Goal: Obtain resource: Download file/media

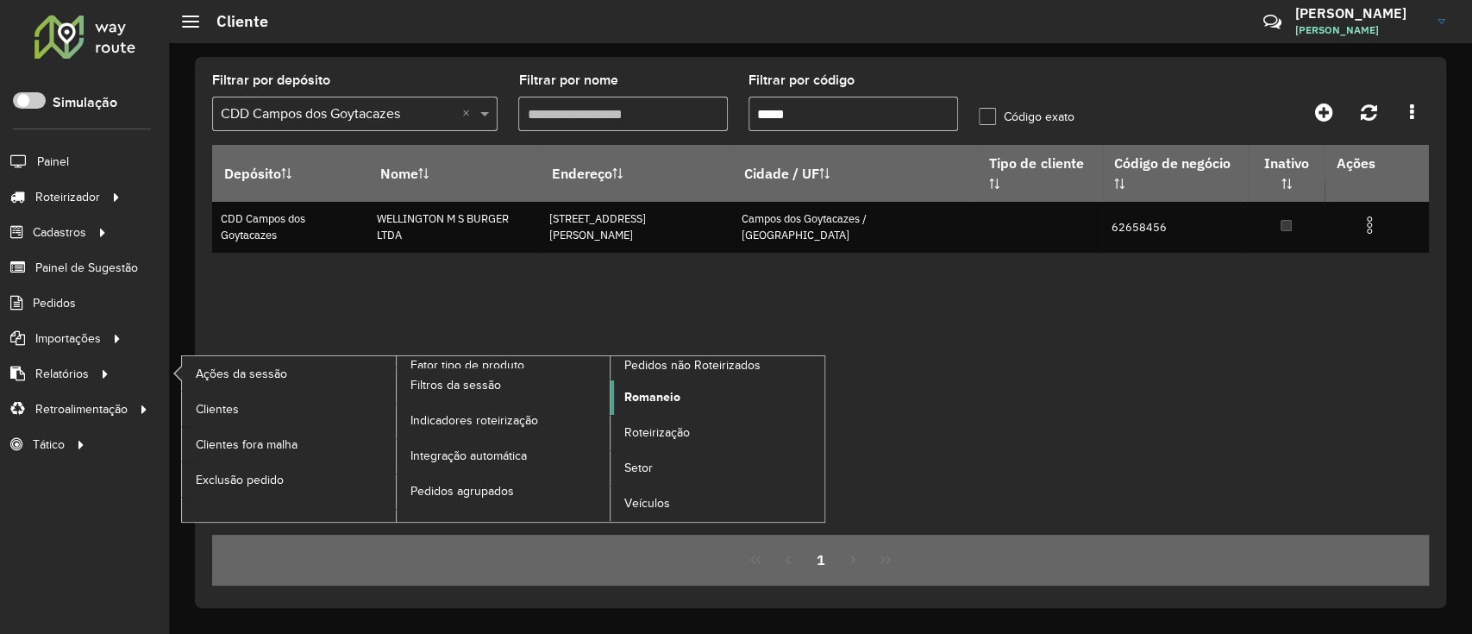
click at [654, 388] on span "Romaneio" at bounding box center [652, 397] width 56 height 18
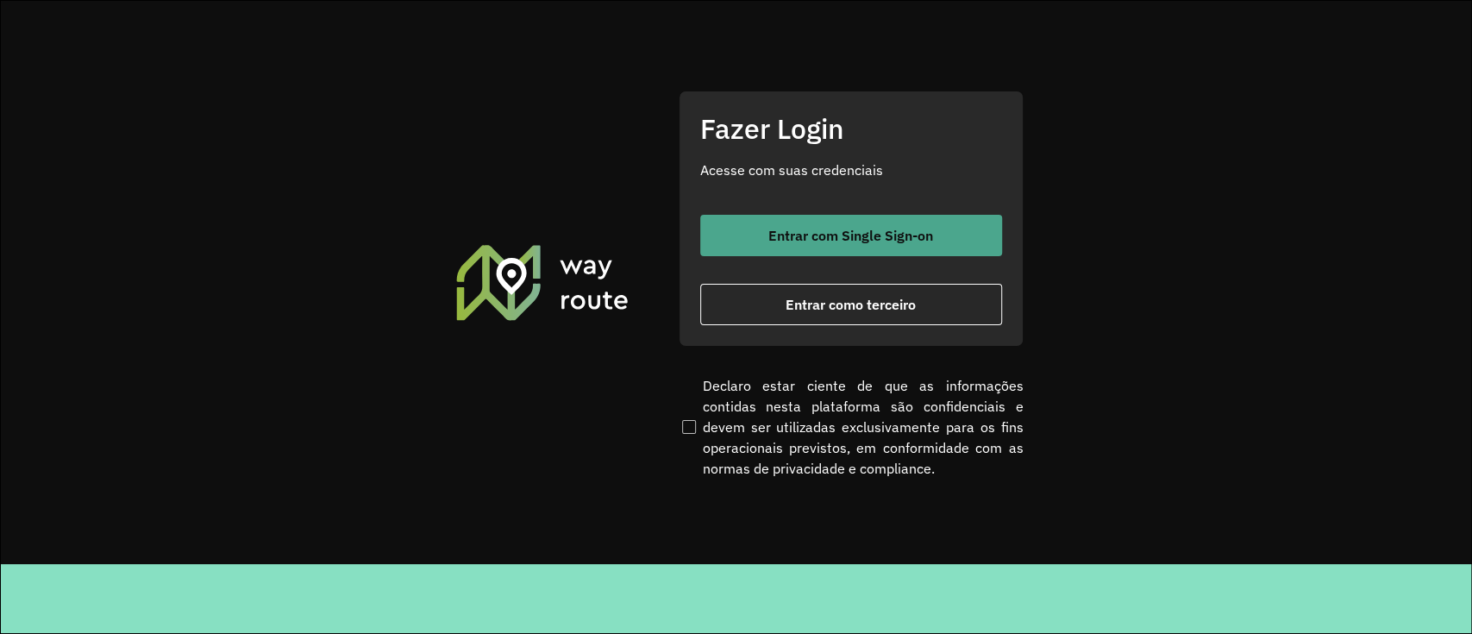
click at [821, 231] on span "Entrar com Single Sign-on" at bounding box center [850, 235] width 165 height 14
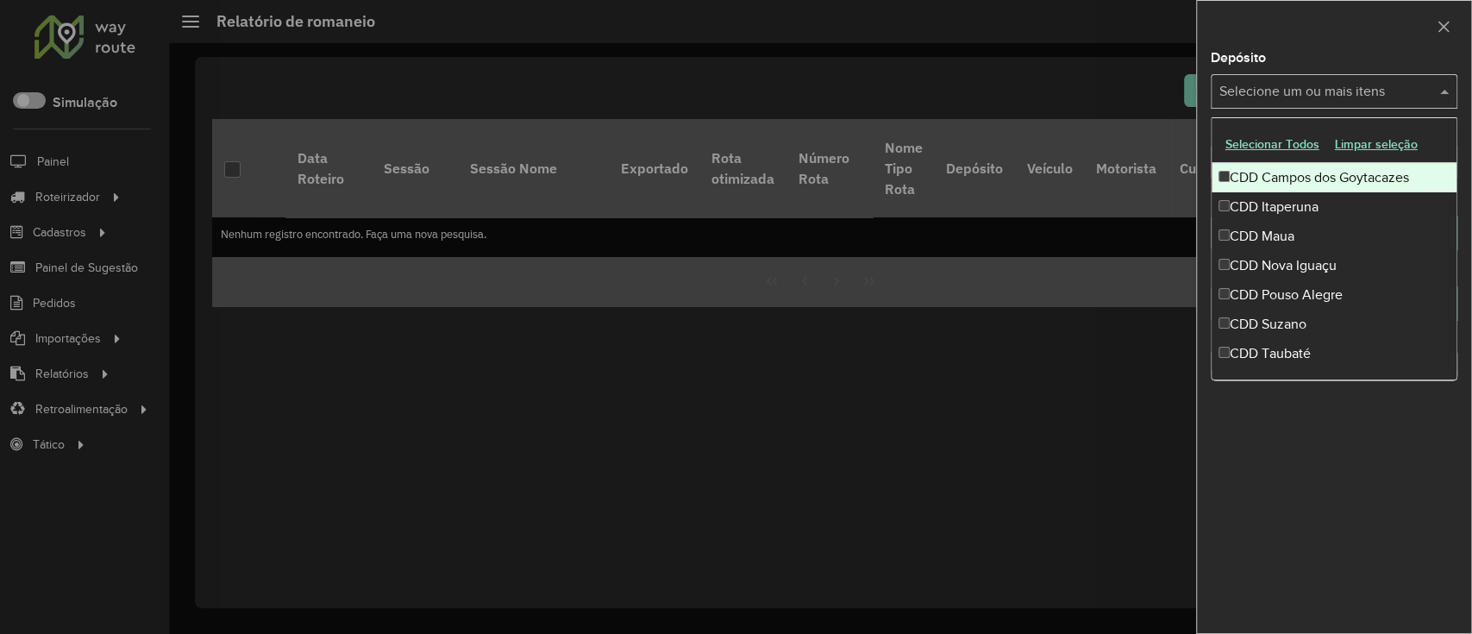
click at [1246, 84] on input "text" at bounding box center [1325, 92] width 221 height 21
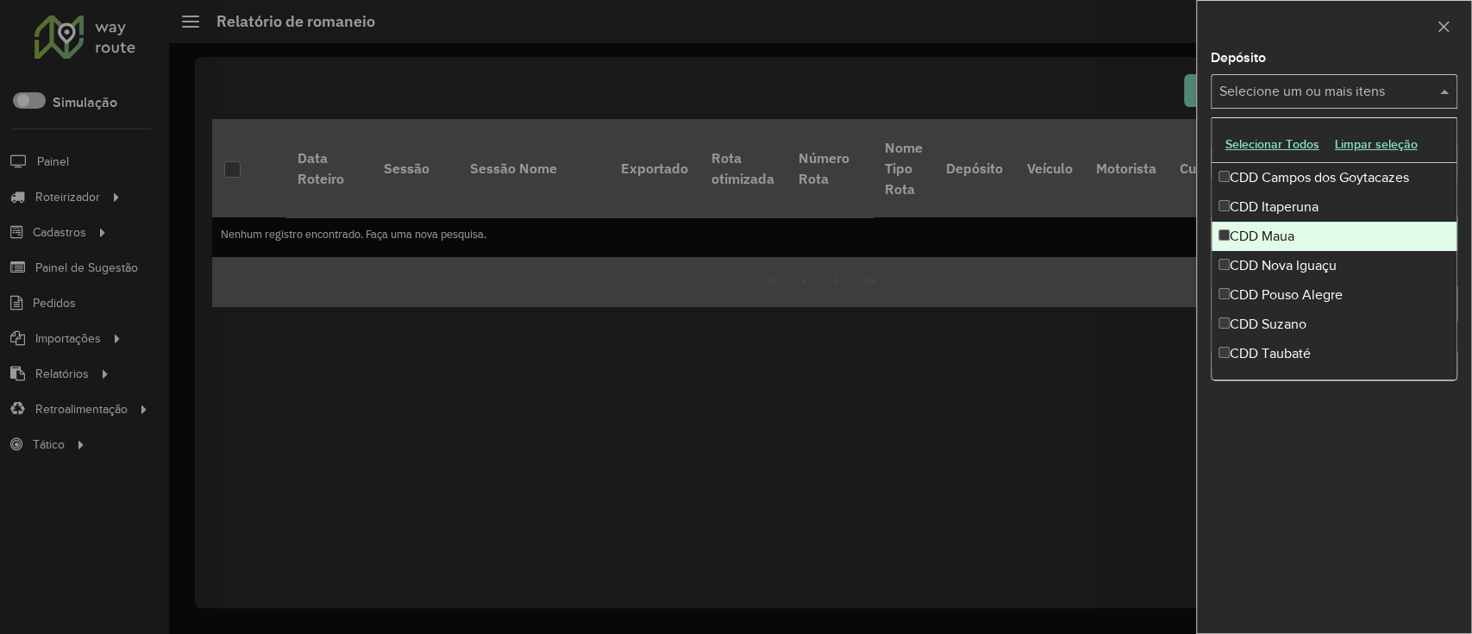
click at [1321, 237] on div "CDD Maua" at bounding box center [1333, 236] width 245 height 29
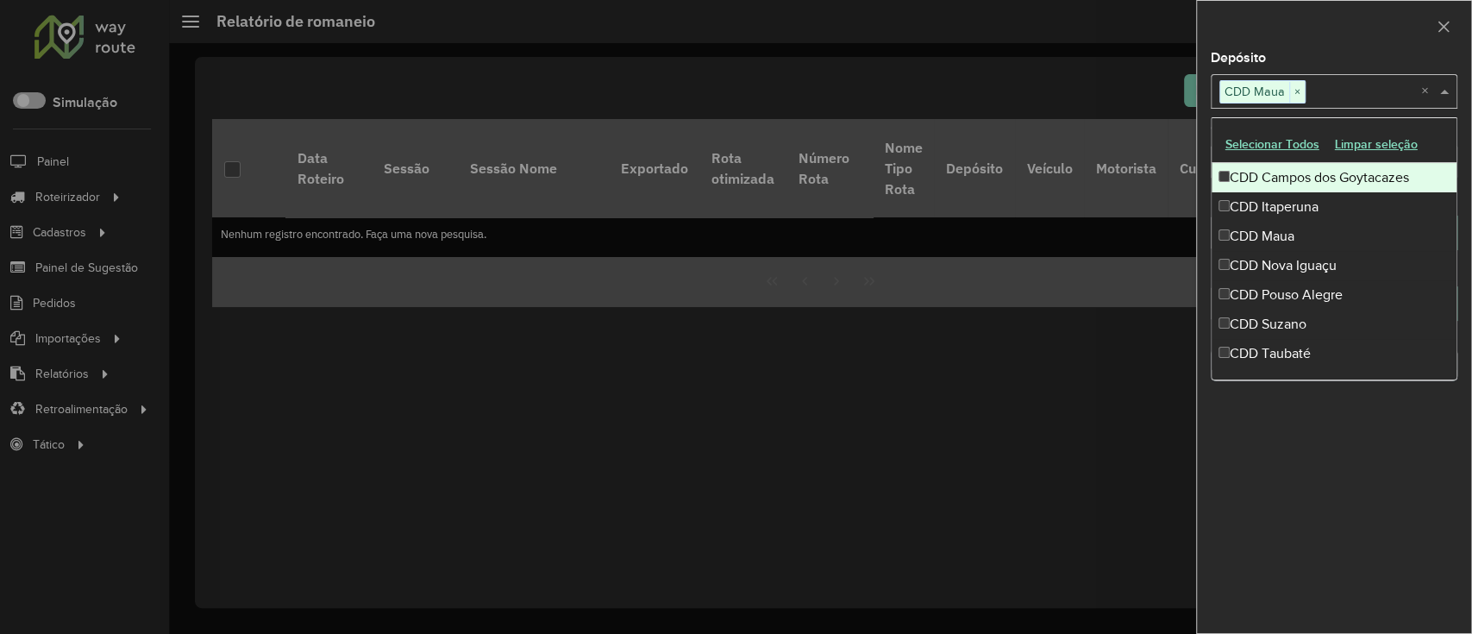
click at [1365, 42] on div at bounding box center [1334, 26] width 274 height 51
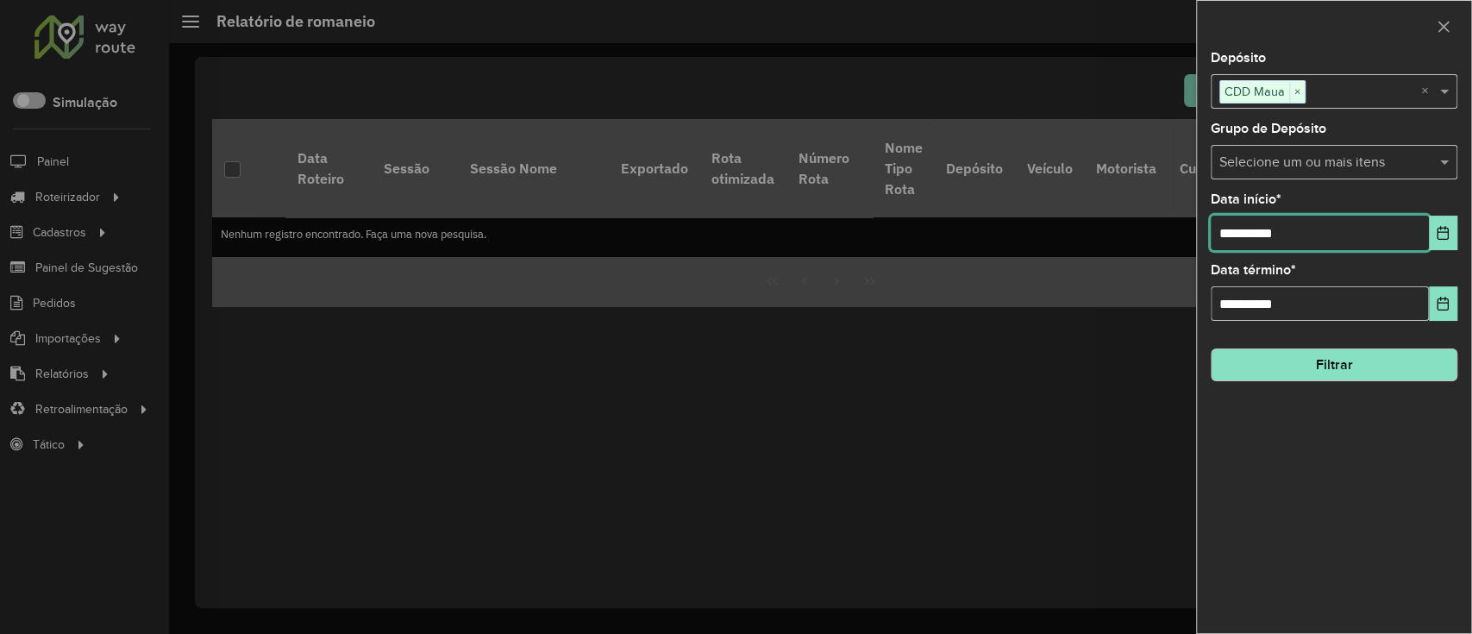
drag, startPoint x: 1232, startPoint y: 235, endPoint x: 1167, endPoint y: 224, distance: 65.6
click at [1167, 224] on body "Aguarde... Pop-up bloqueado! Seu navegador bloqueou automáticamente a abertura …" at bounding box center [736, 317] width 1472 height 634
type input "**********"
click at [1291, 157] on input "text" at bounding box center [1325, 163] width 221 height 21
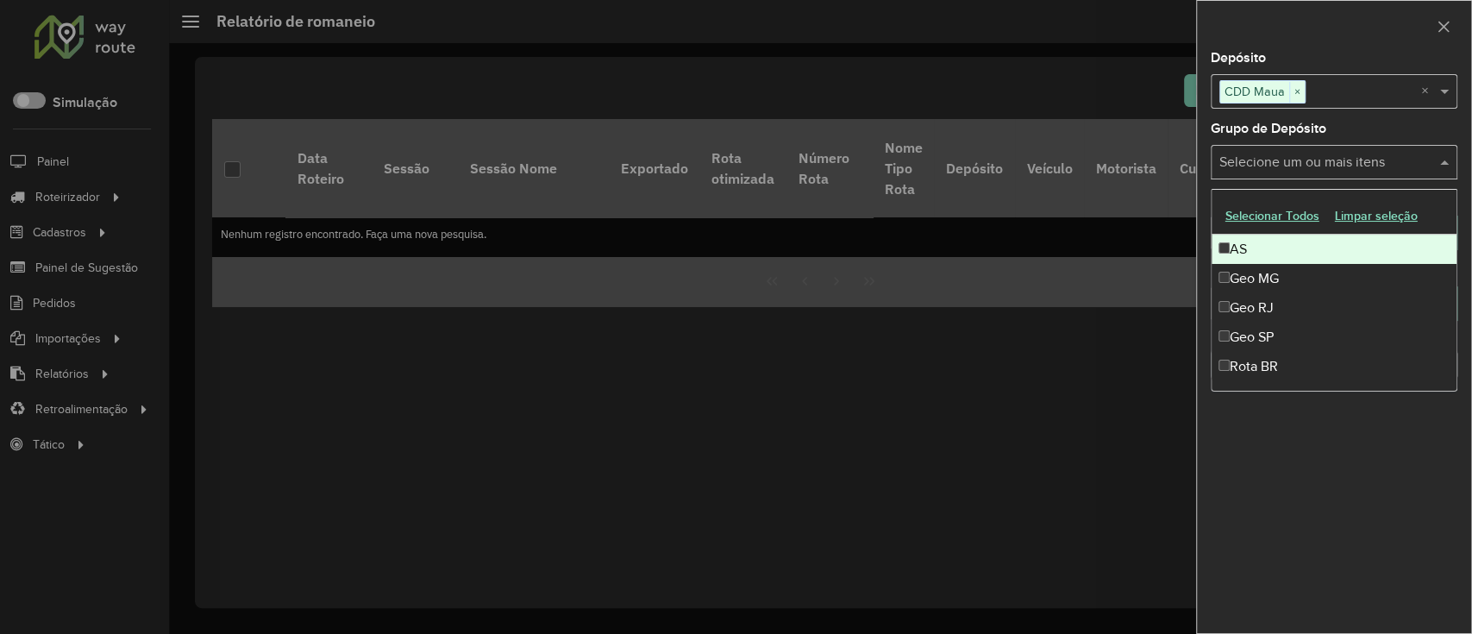
click at [1291, 157] on input "text" at bounding box center [1325, 163] width 221 height 21
click at [1294, 161] on input "text" at bounding box center [1325, 163] width 221 height 21
click at [1304, 166] on input "text" at bounding box center [1325, 163] width 221 height 21
click at [1448, 165] on span at bounding box center [1446, 162] width 22 height 21
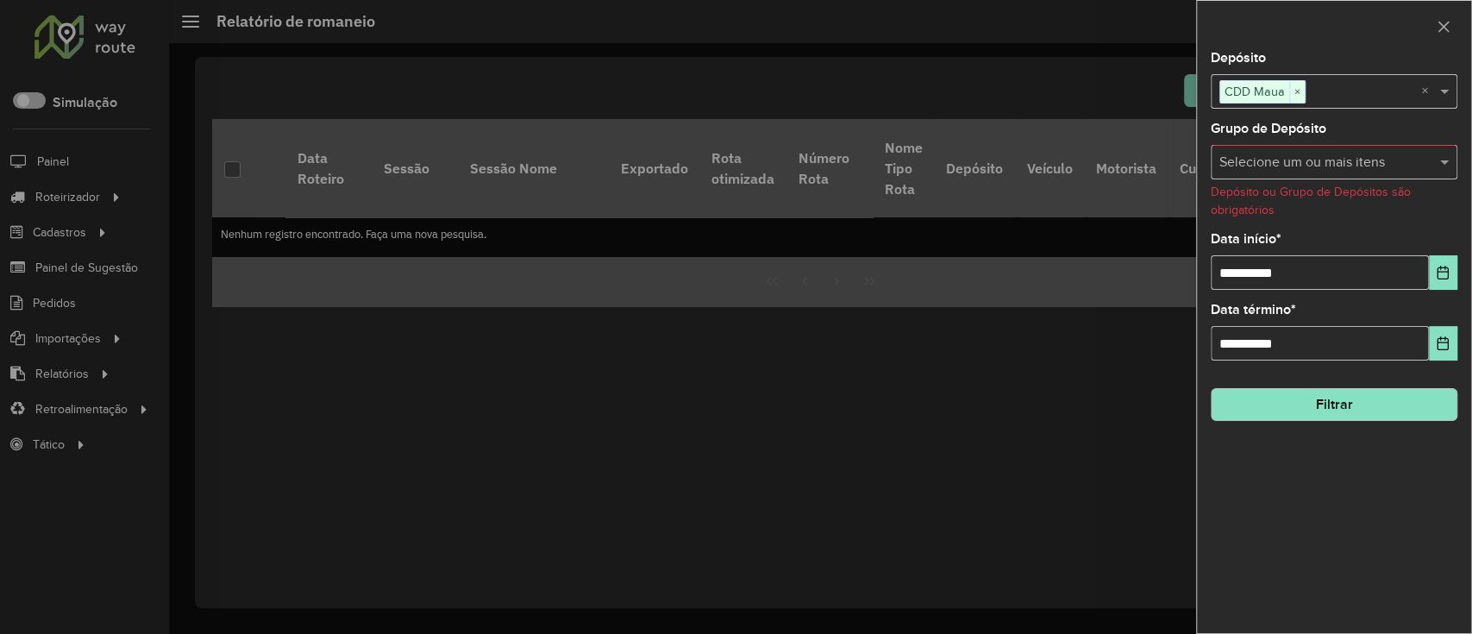
click at [1331, 397] on button "Filtrar" at bounding box center [1333, 404] width 247 height 33
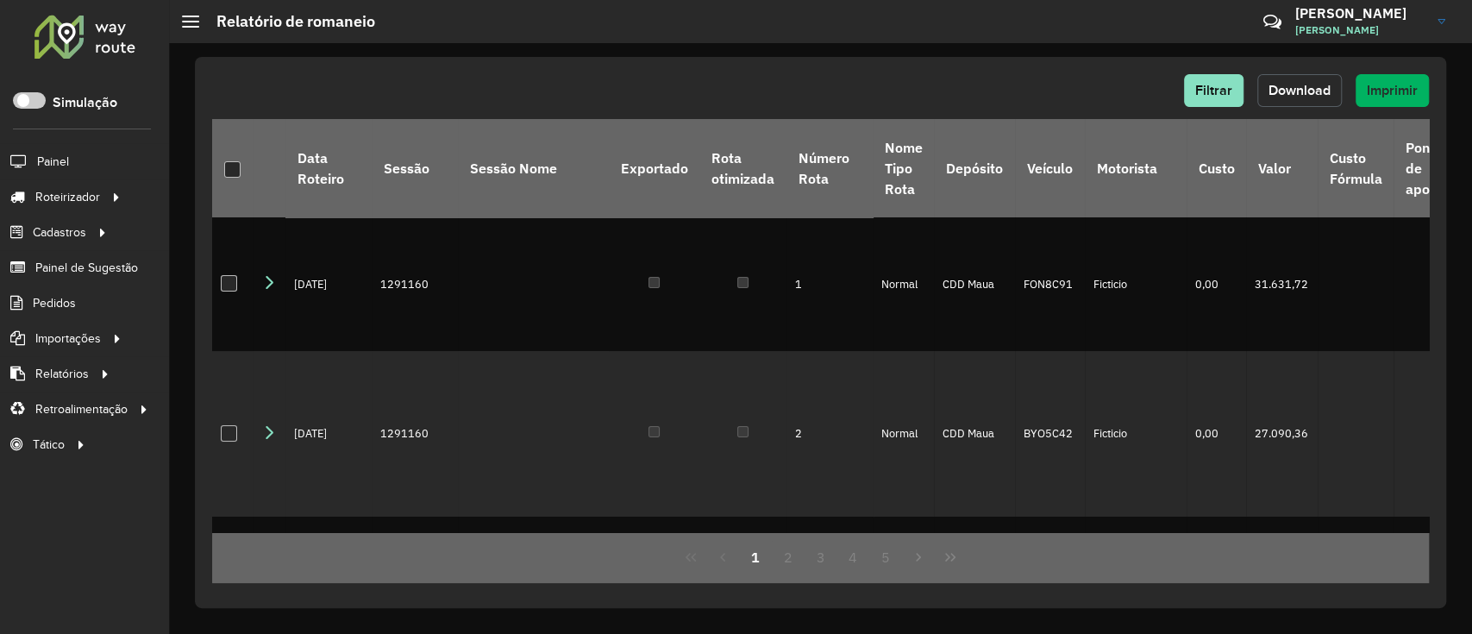
click at [1281, 96] on span "Download" at bounding box center [1299, 90] width 62 height 15
click at [1215, 88] on span "Filtrar" at bounding box center [1213, 90] width 37 height 15
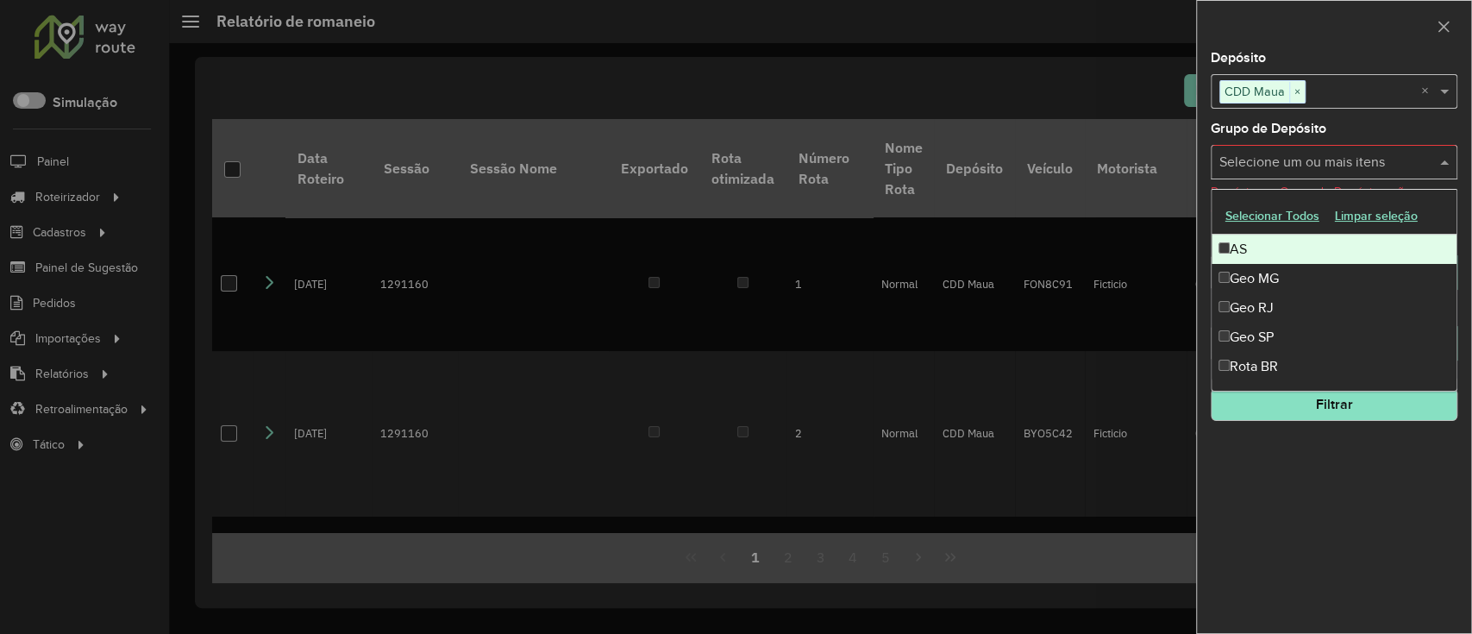
click at [1290, 167] on input "text" at bounding box center [1325, 163] width 221 height 21
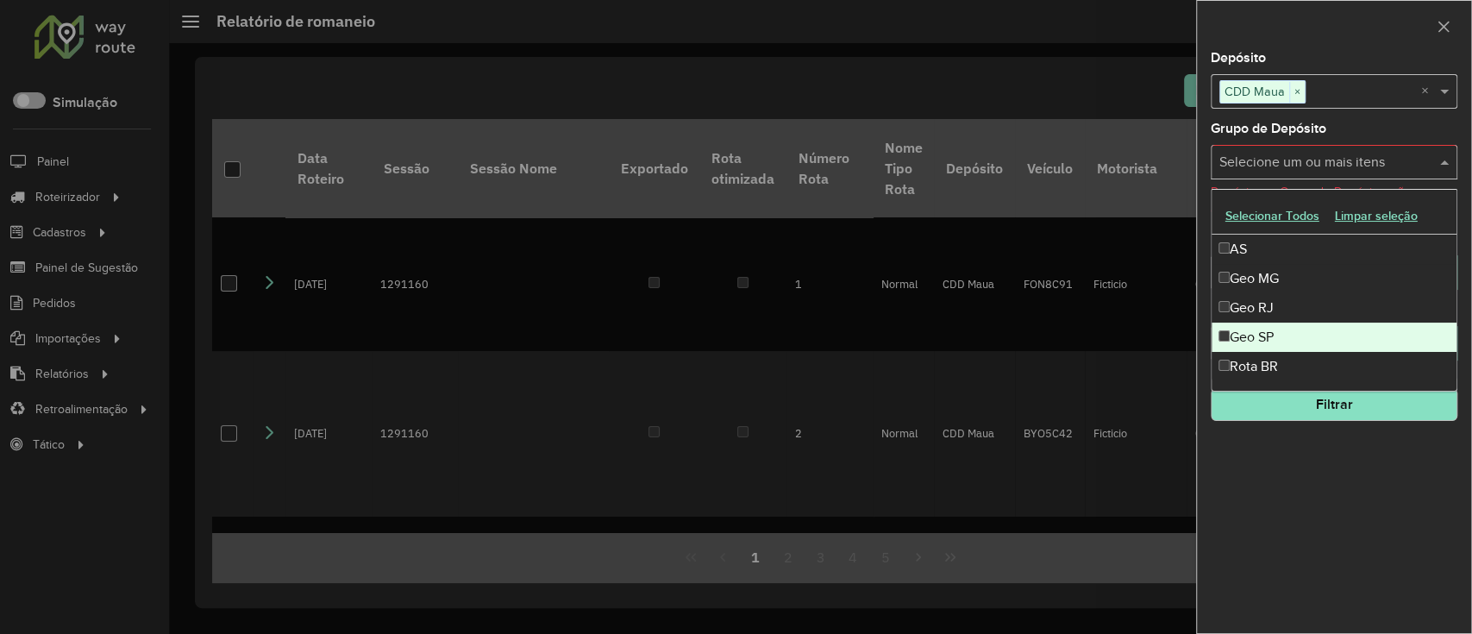
click at [1296, 322] on div "Geo SP" at bounding box center [1333, 336] width 245 height 29
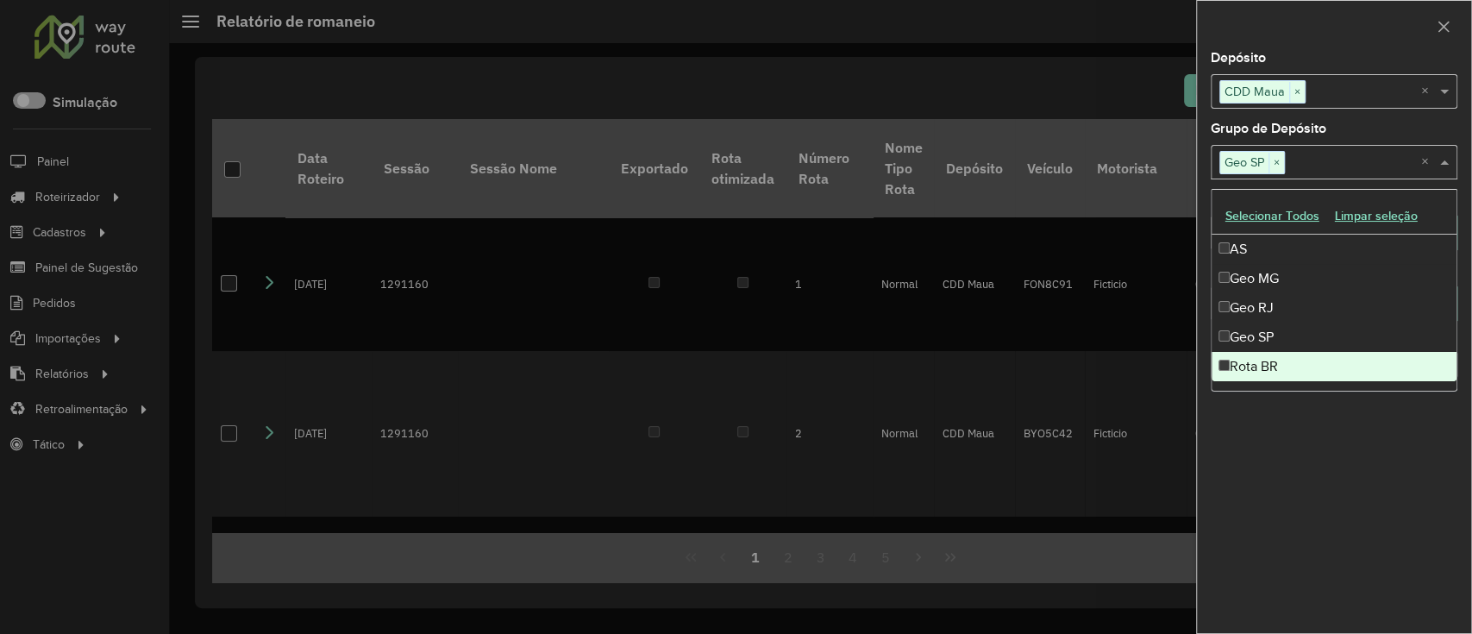
drag, startPoint x: 1283, startPoint y: 532, endPoint x: 1279, endPoint y: 512, distance: 20.3
click at [1279, 531] on div "**********" at bounding box center [1334, 342] width 274 height 581
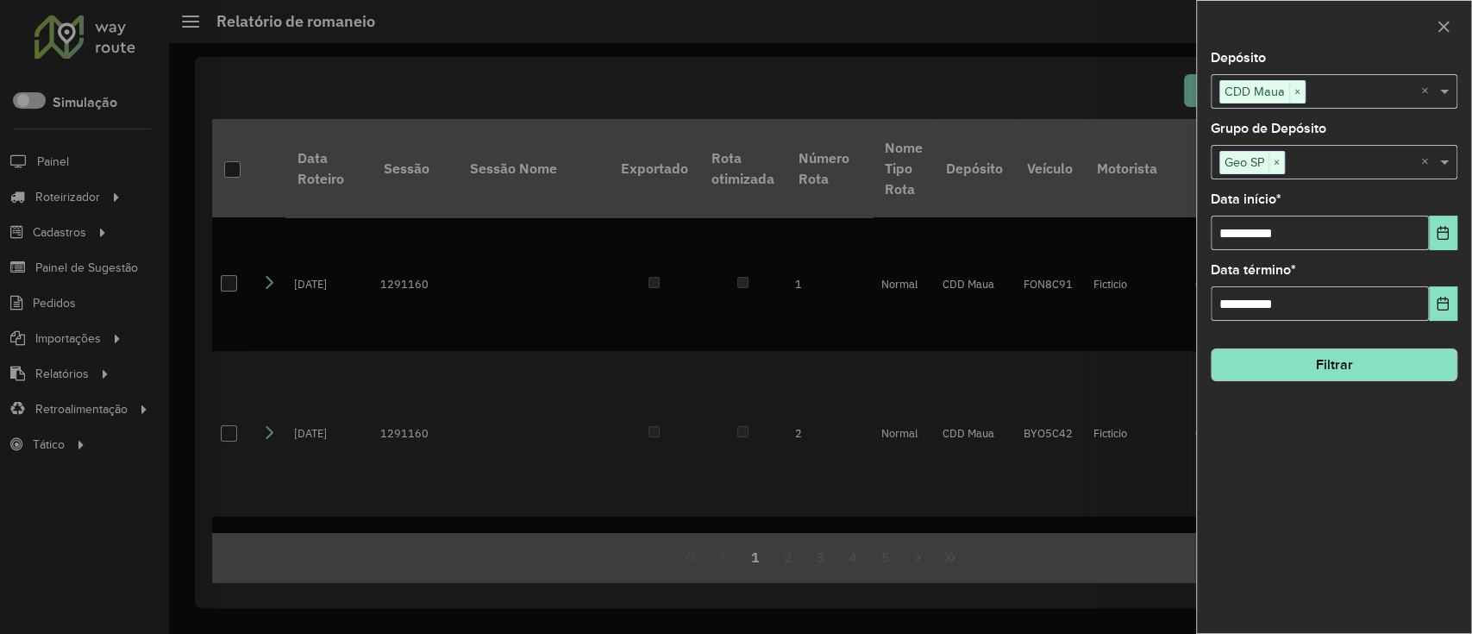
click at [1301, 372] on button "Filtrar" at bounding box center [1333, 364] width 247 height 33
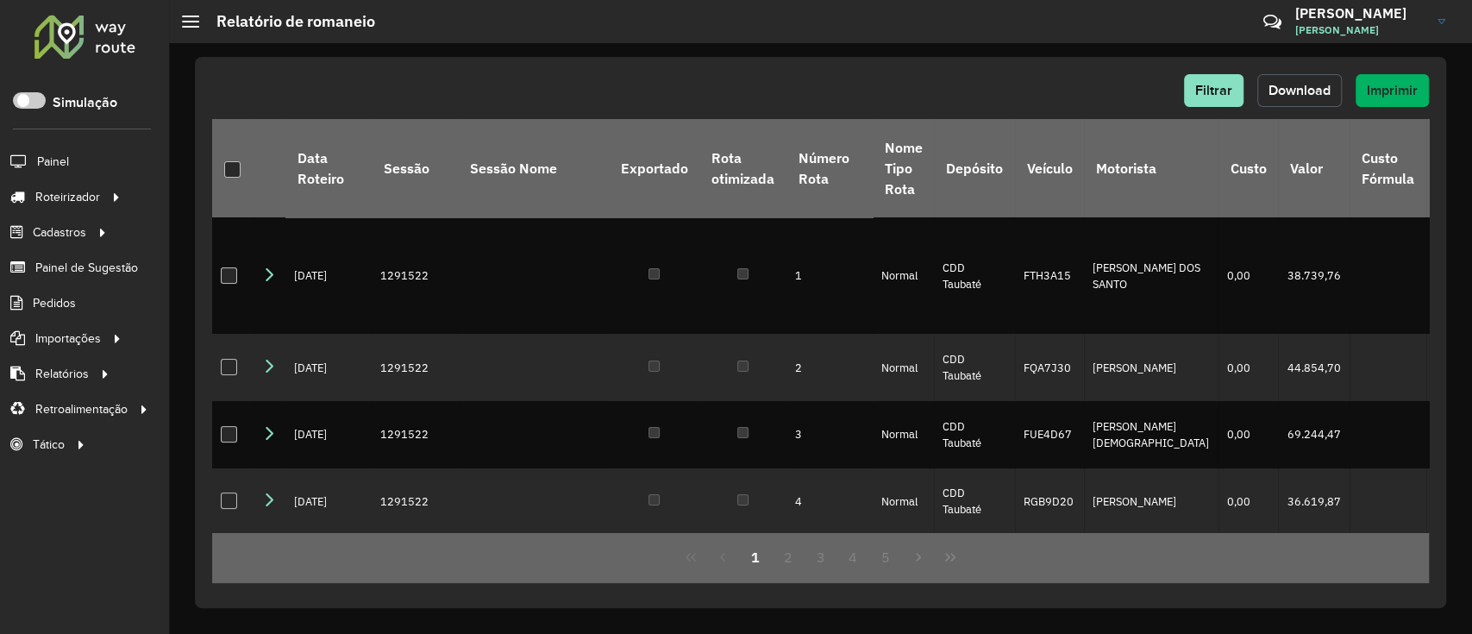
click at [1329, 87] on span "Download" at bounding box center [1299, 90] width 62 height 15
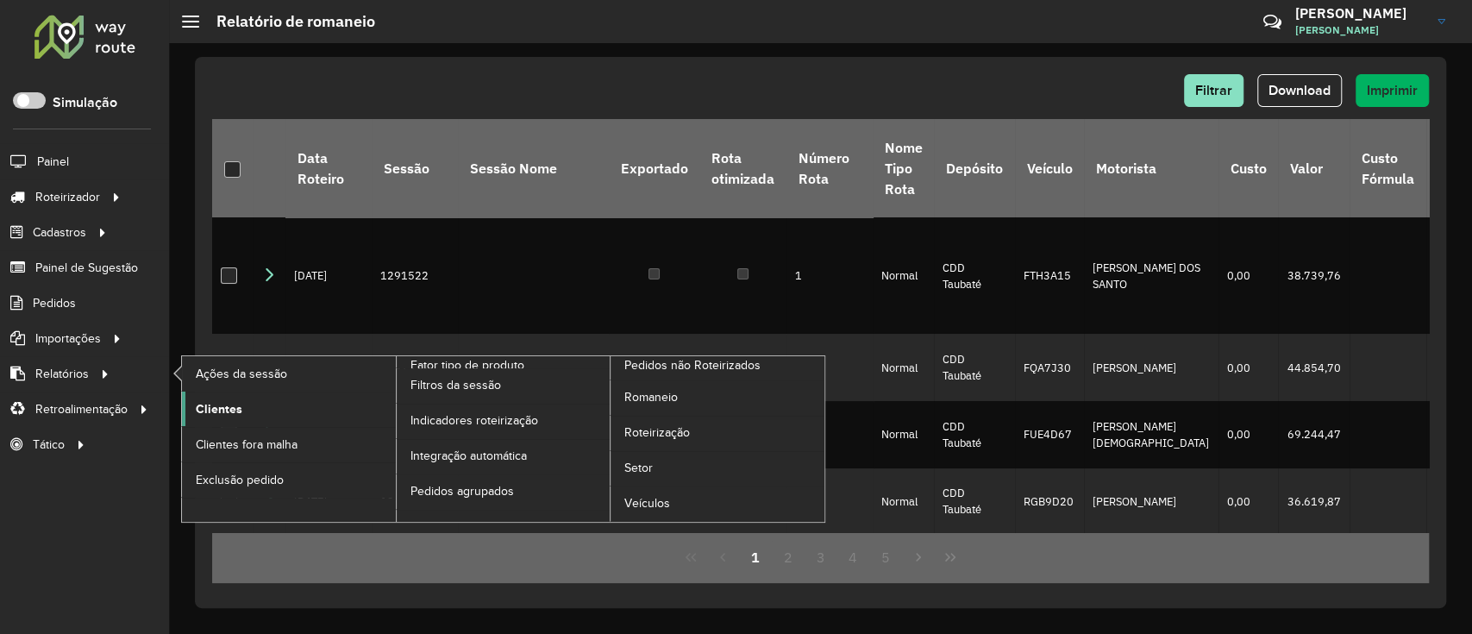
click at [214, 407] on span "Clientes" at bounding box center [219, 409] width 47 height 18
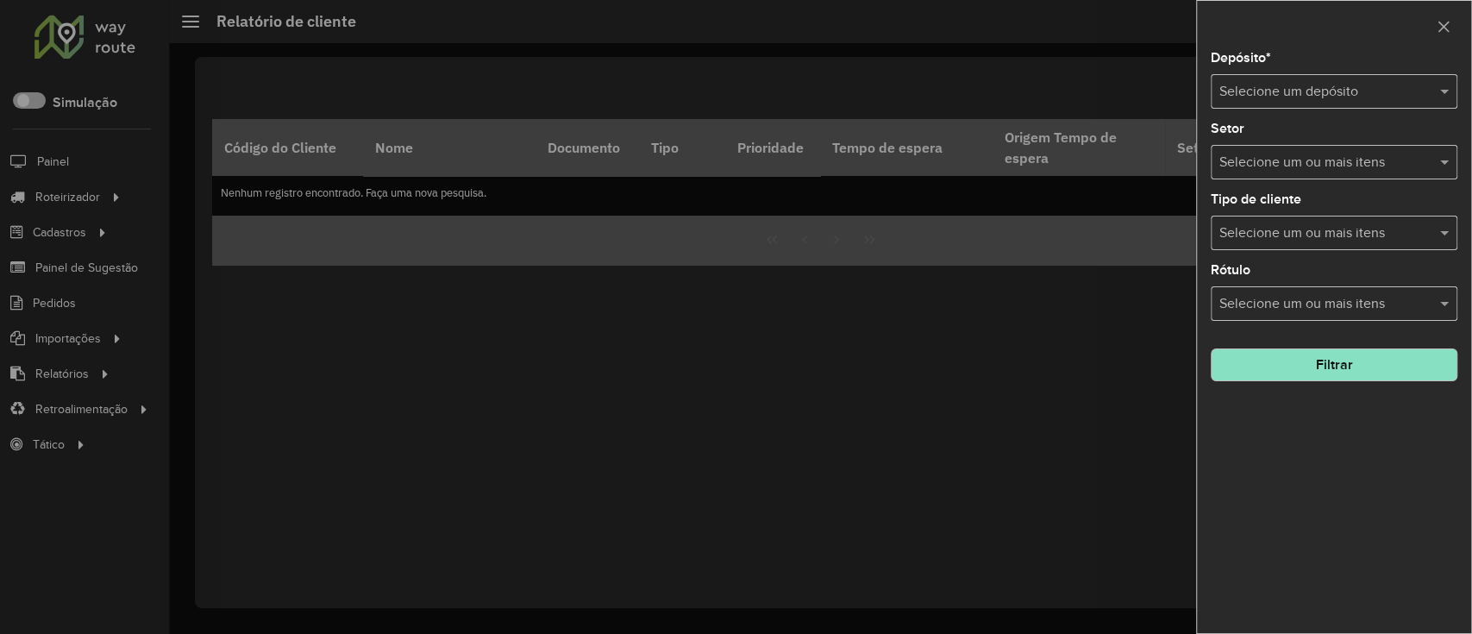
click at [1042, 404] on div at bounding box center [736, 317] width 1472 height 634
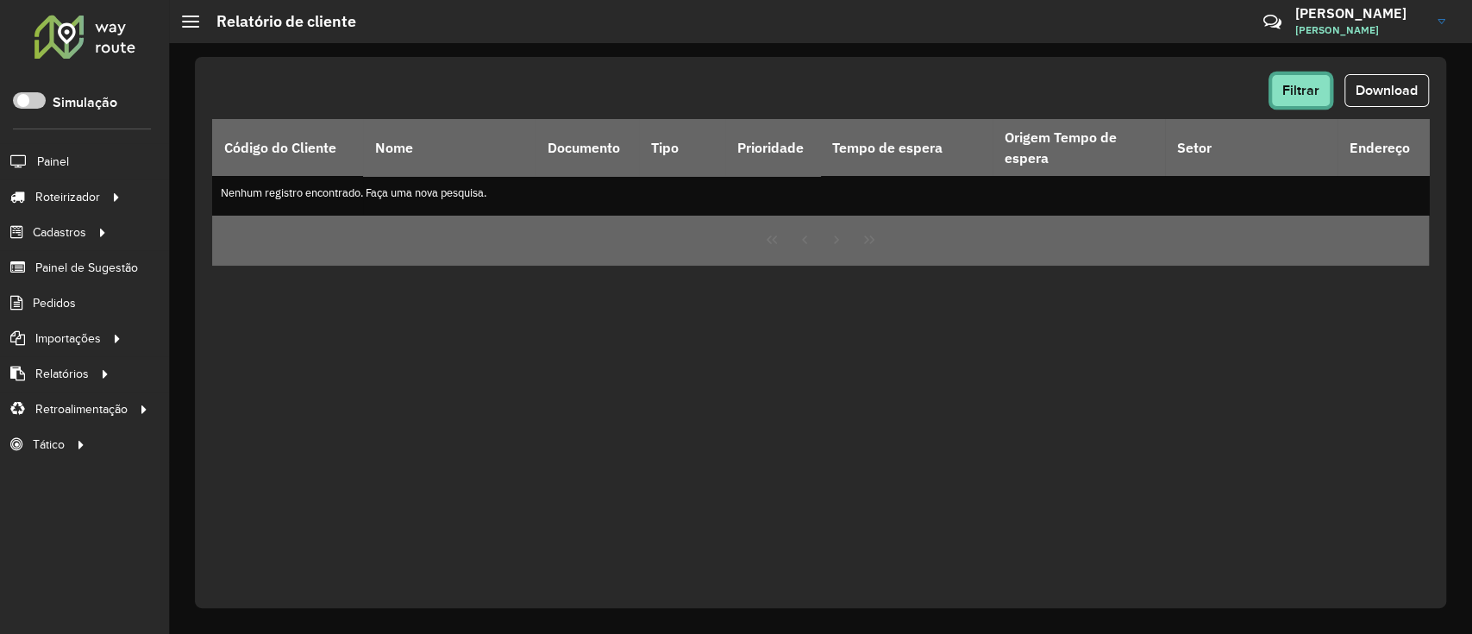
click at [1310, 103] on button "Filtrar" at bounding box center [1300, 90] width 59 height 33
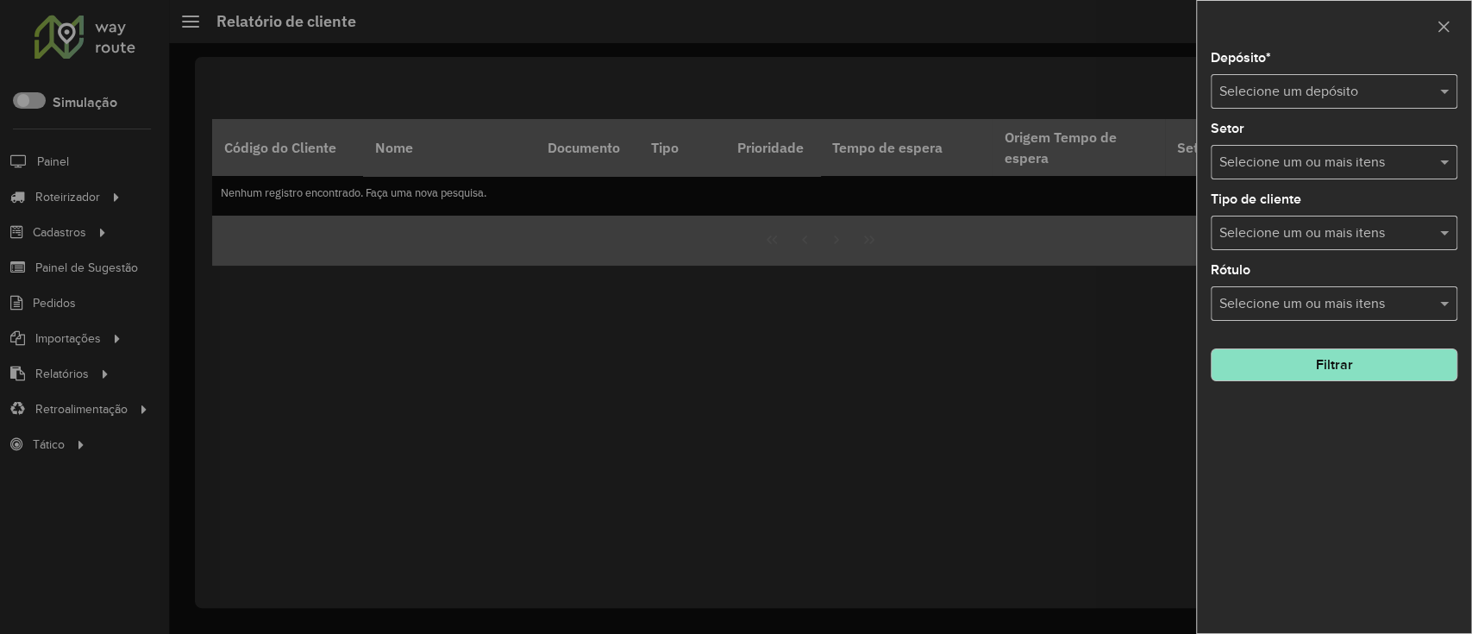
click at [1272, 93] on input "text" at bounding box center [1316, 92] width 195 height 21
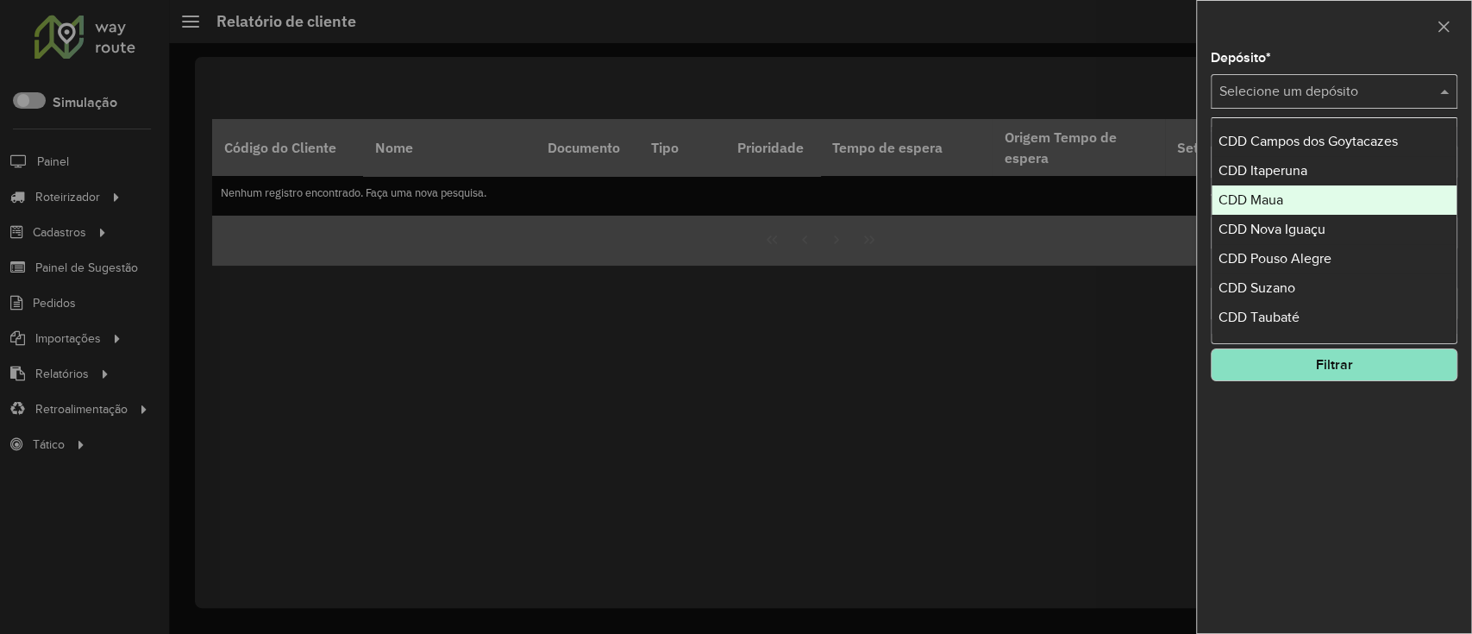
click at [1303, 208] on div "CDD Maua" at bounding box center [1333, 199] width 245 height 29
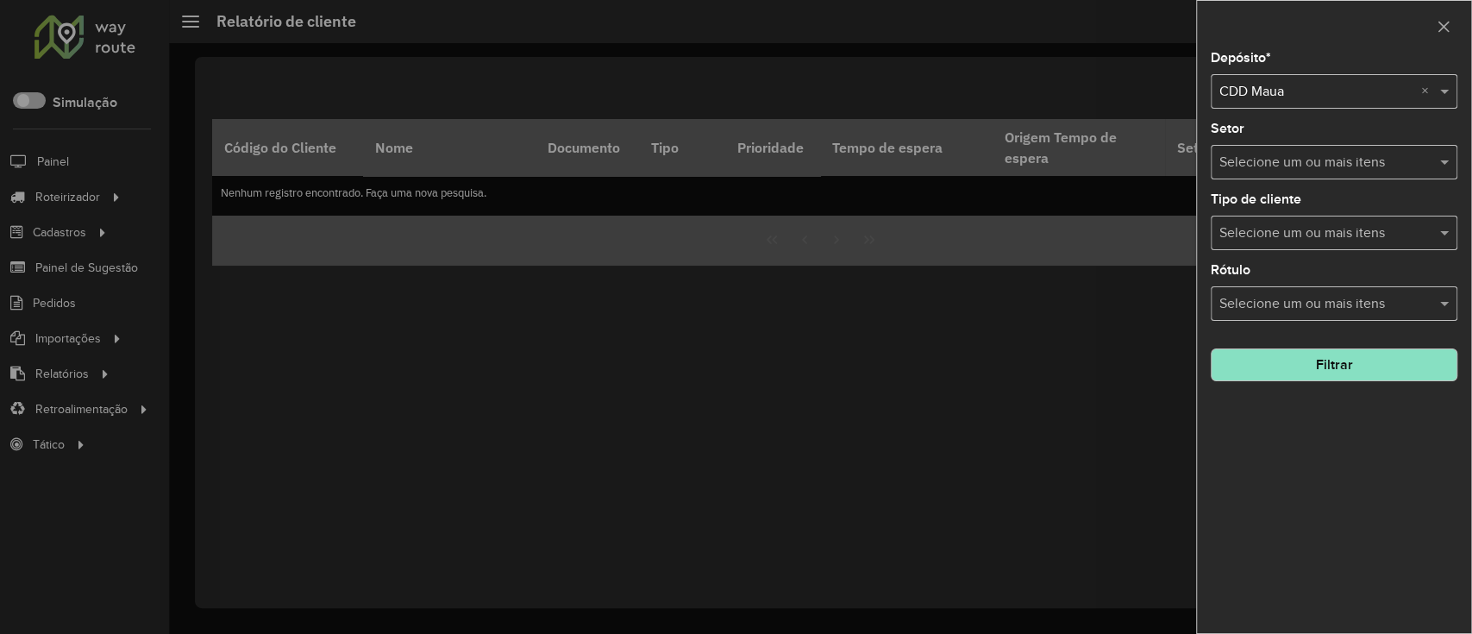
click at [1304, 376] on button "Filtrar" at bounding box center [1333, 364] width 247 height 33
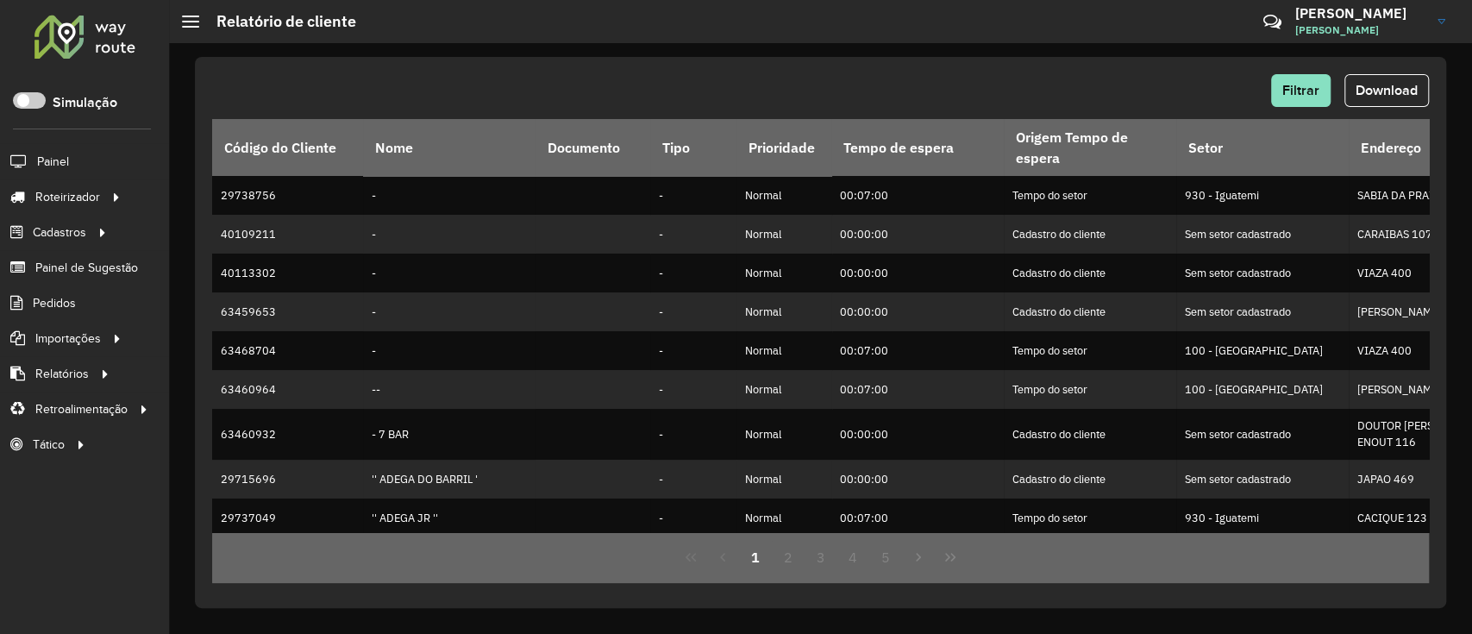
click at [1367, 79] on button "Download" at bounding box center [1386, 90] width 84 height 33
